Goal: Find contact information: Find contact information

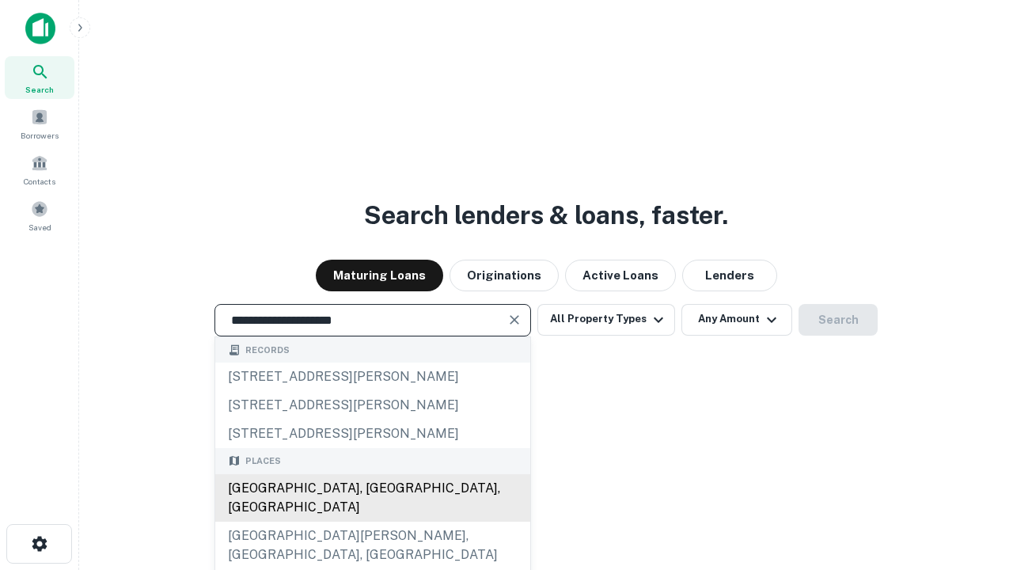
click at [372, 522] on div "Santa Monica, CA, USA" at bounding box center [372, 497] width 315 height 47
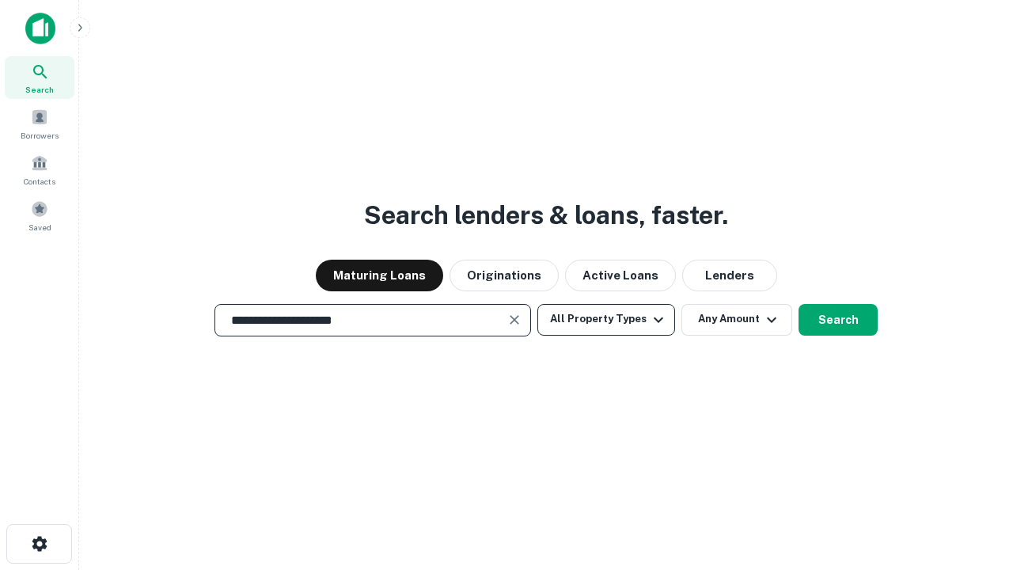
type input "**********"
click at [606, 319] on button "All Property Types" at bounding box center [607, 320] width 138 height 32
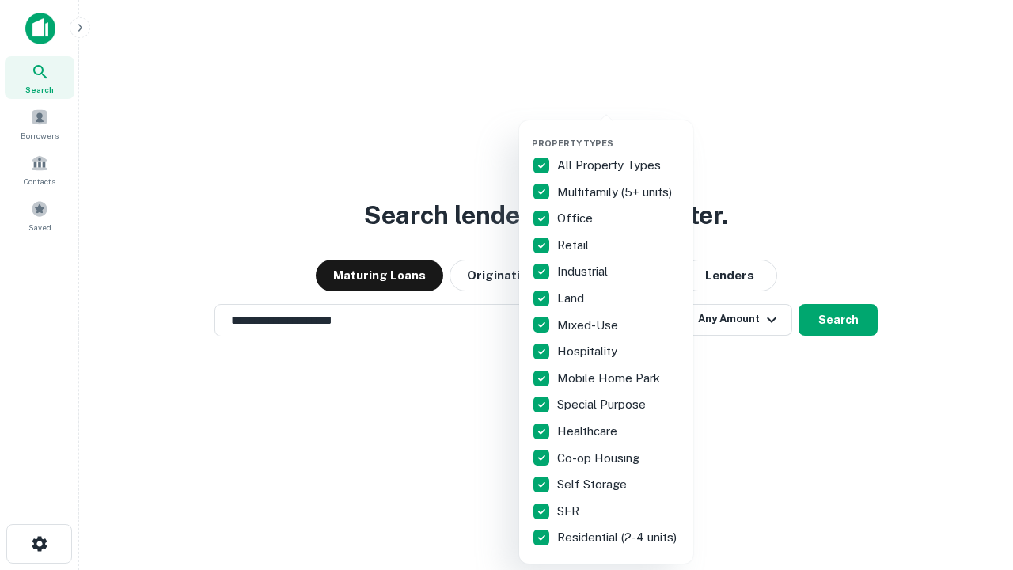
click at [619, 133] on button "button" at bounding box center [619, 133] width 174 height 1
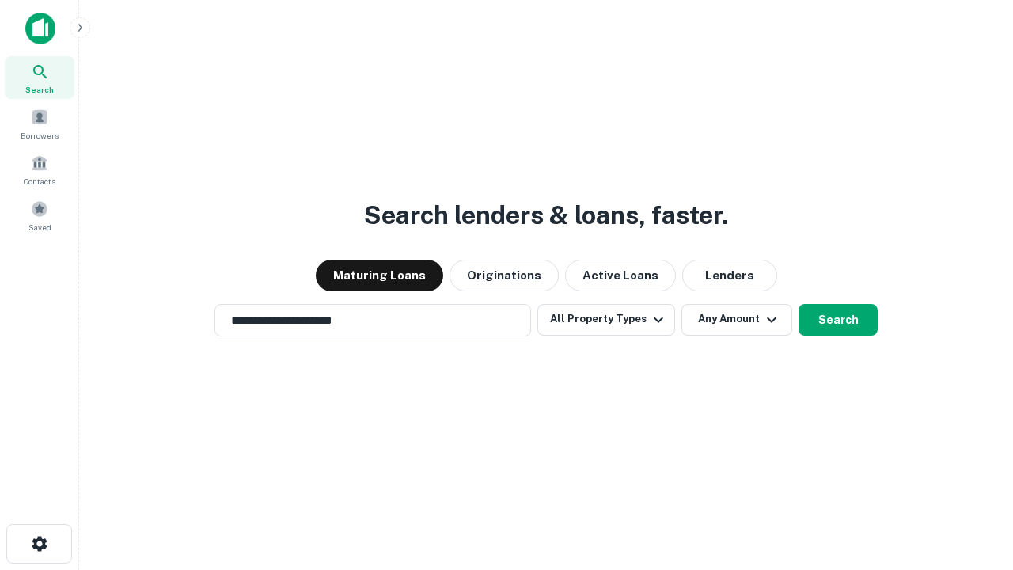
scroll to position [25, 0]
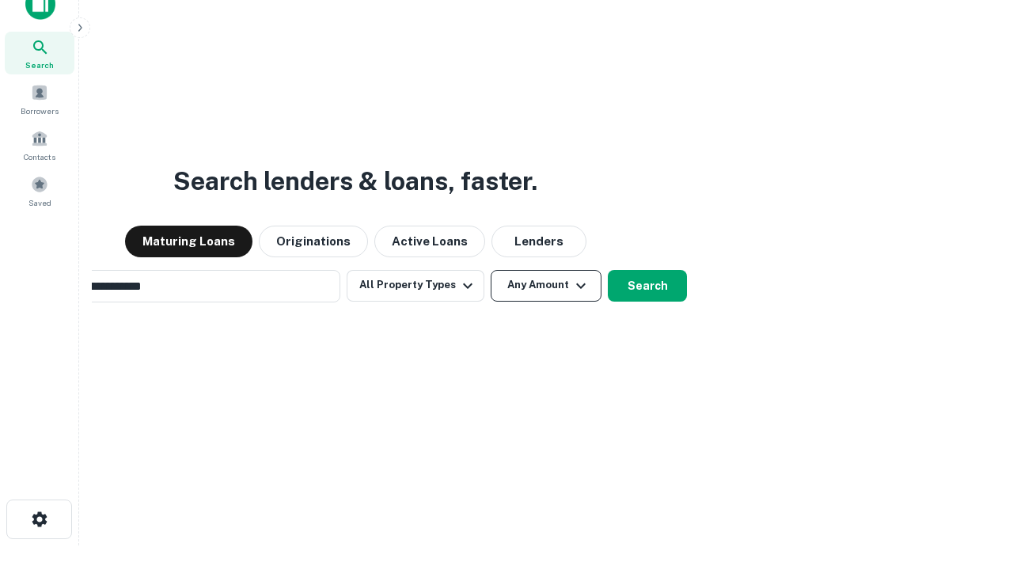
click at [491, 270] on button "Any Amount" at bounding box center [546, 286] width 111 height 32
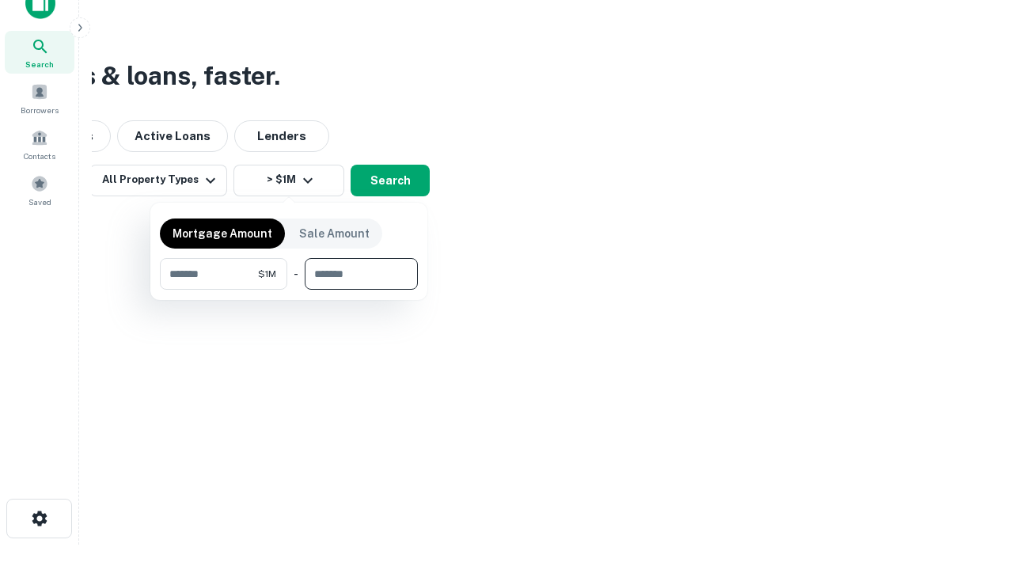
type input "*******"
click at [289, 290] on button "button" at bounding box center [289, 290] width 258 height 1
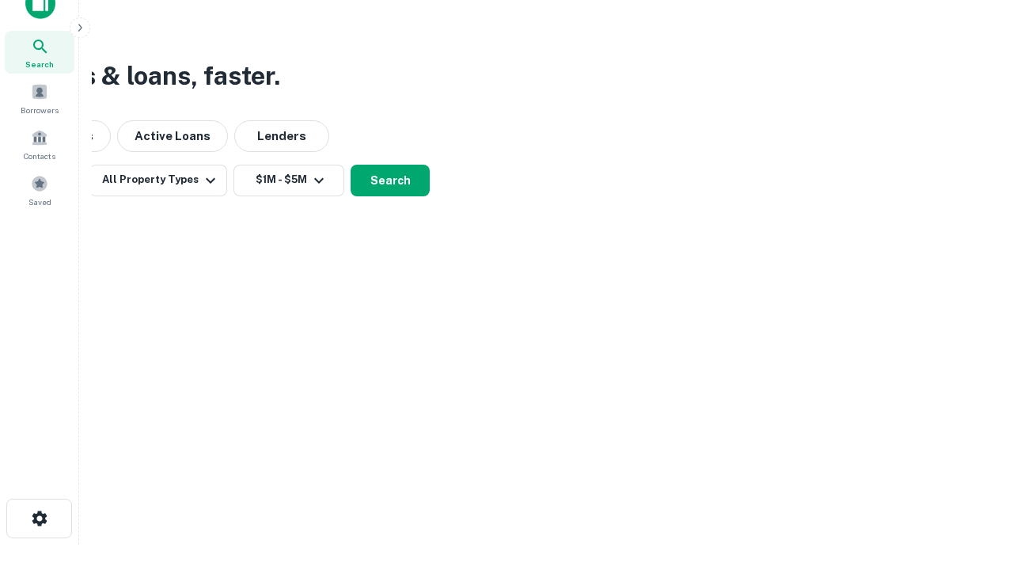
scroll to position [25, 0]
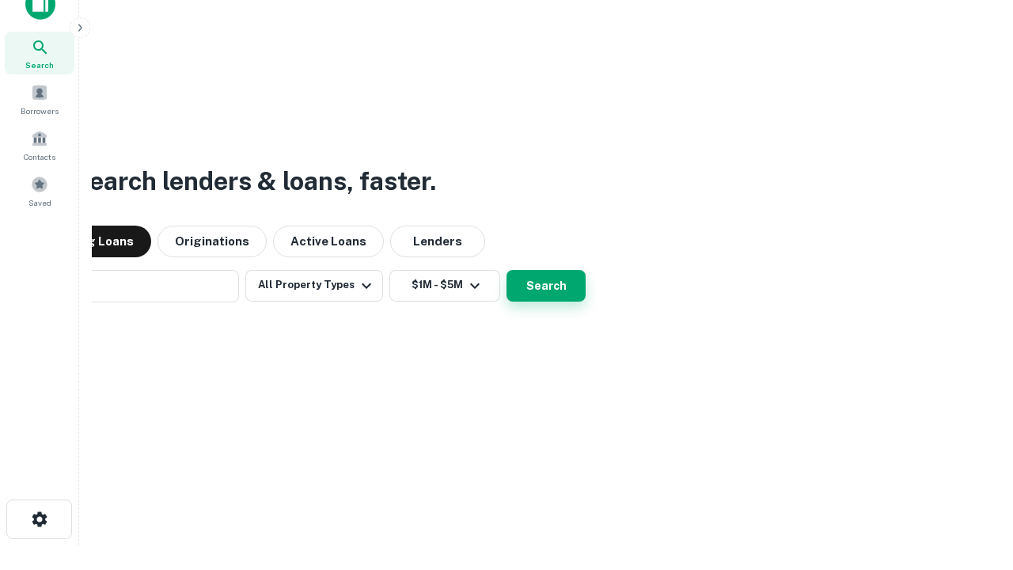
click at [507, 270] on button "Search" at bounding box center [546, 286] width 79 height 32
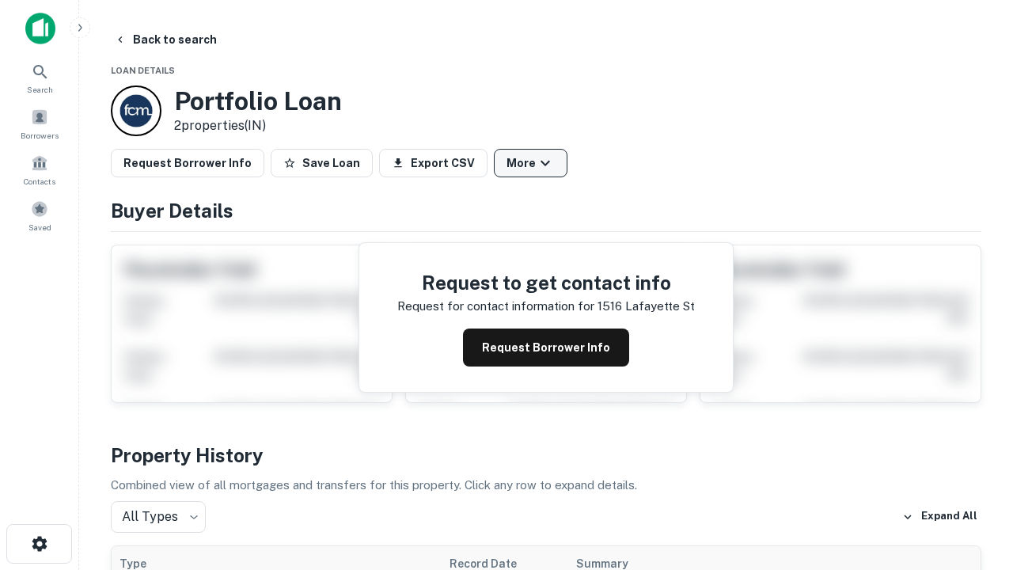
click at [530, 163] on button "More" at bounding box center [531, 163] width 74 height 28
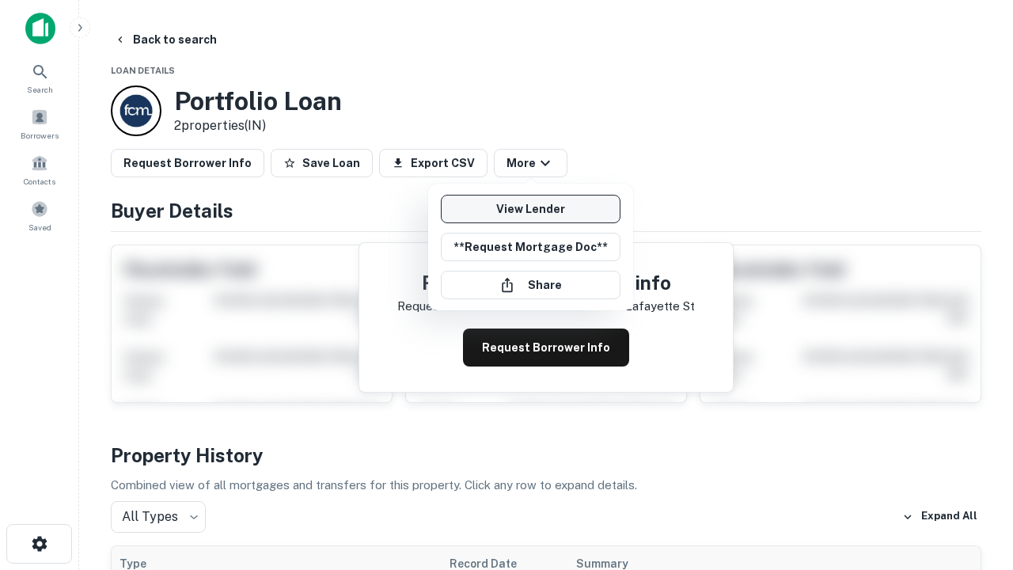
click at [530, 209] on link "View Lender" at bounding box center [531, 209] width 180 height 28
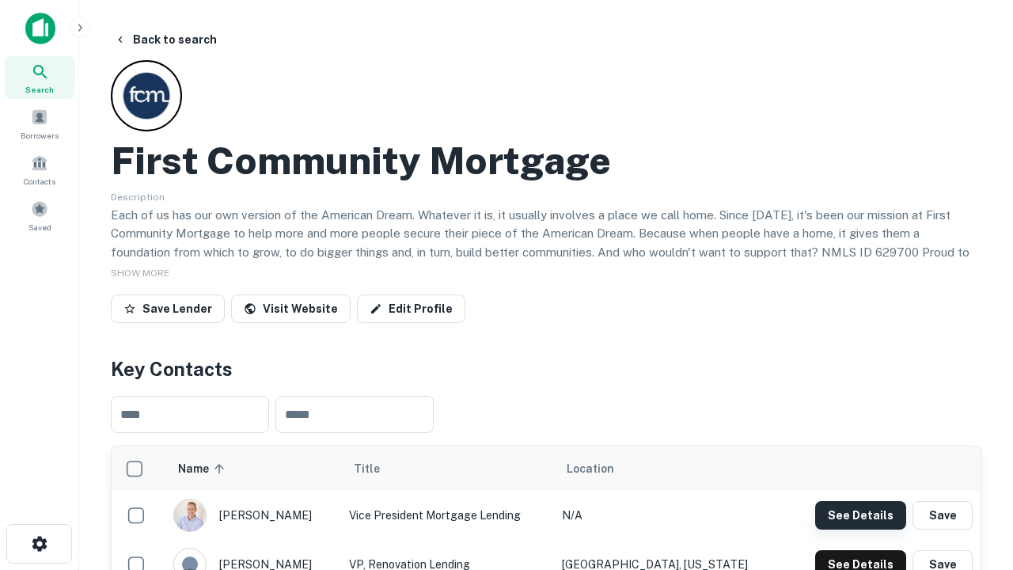
click at [861, 515] on button "See Details" at bounding box center [860, 515] width 91 height 28
click at [39, 544] on icon "button" at bounding box center [39, 543] width 19 height 19
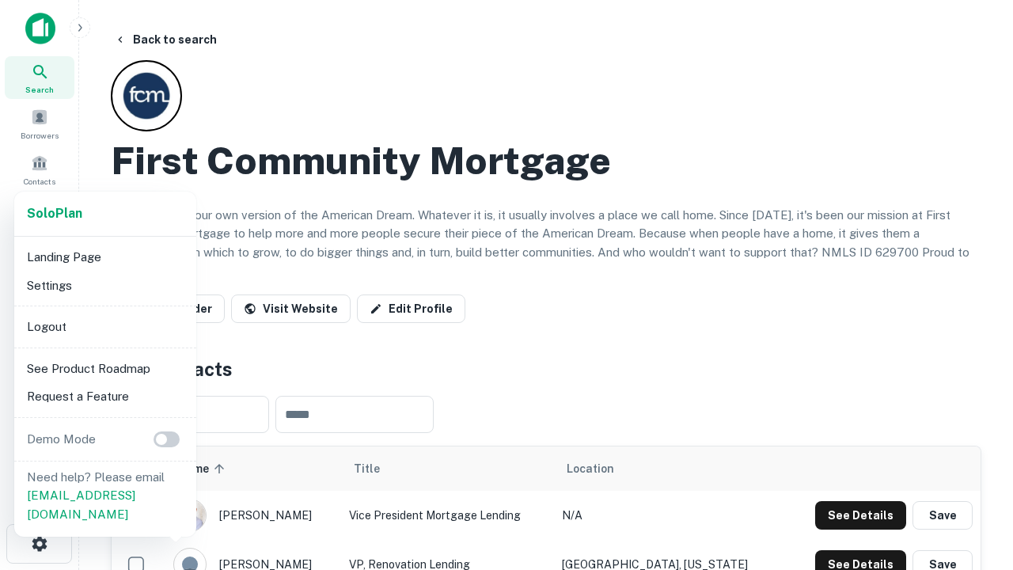
click at [104, 326] on li "Logout" at bounding box center [105, 327] width 169 height 28
